Goal: Navigation & Orientation: Find specific page/section

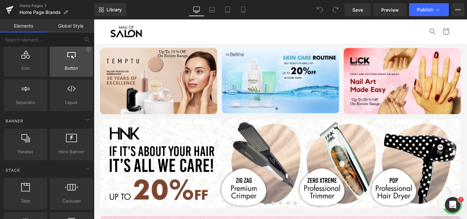
scroll to position [92, 0]
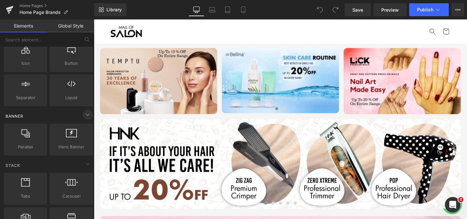
click at [87, 118] on icon at bounding box center [88, 115] width 8 height 8
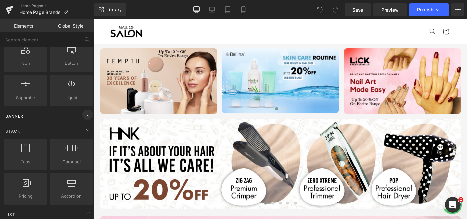
click at [85, 115] on icon at bounding box center [88, 115] width 8 height 8
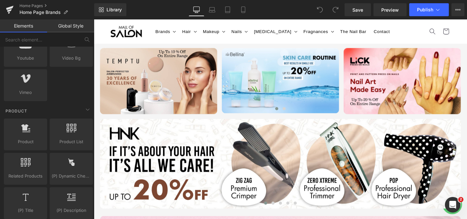
scroll to position [0, 0]
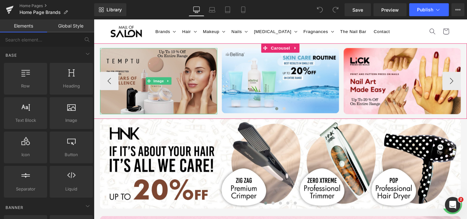
click at [195, 92] on img at bounding box center [161, 85] width 123 height 70
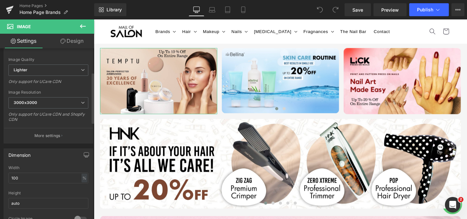
scroll to position [98, 0]
click at [56, 102] on span "3000x3000" at bounding box center [48, 101] width 80 height 11
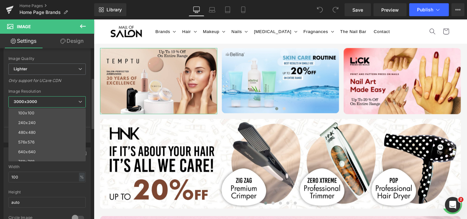
click at [56, 102] on span "3000x3000" at bounding box center [46, 101] width 77 height 11
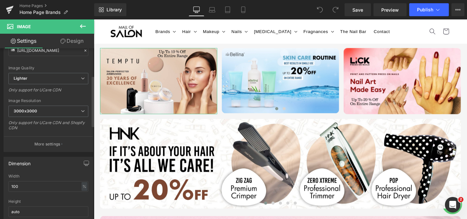
scroll to position [0, 0]
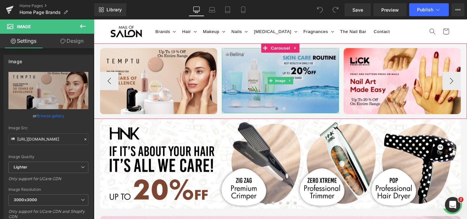
click at [267, 92] on img at bounding box center [289, 84] width 123 height 69
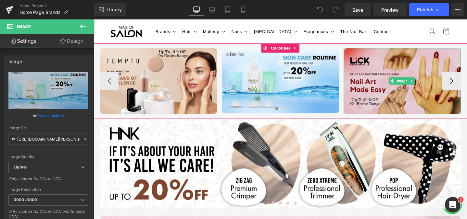
click at [400, 77] on img at bounding box center [418, 85] width 123 height 70
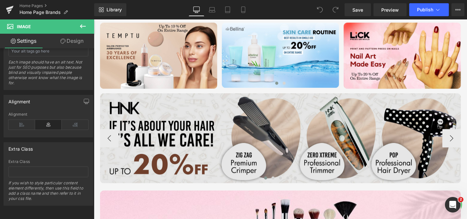
scroll to position [23, 0]
